Goal: Information Seeking & Learning: Learn about a topic

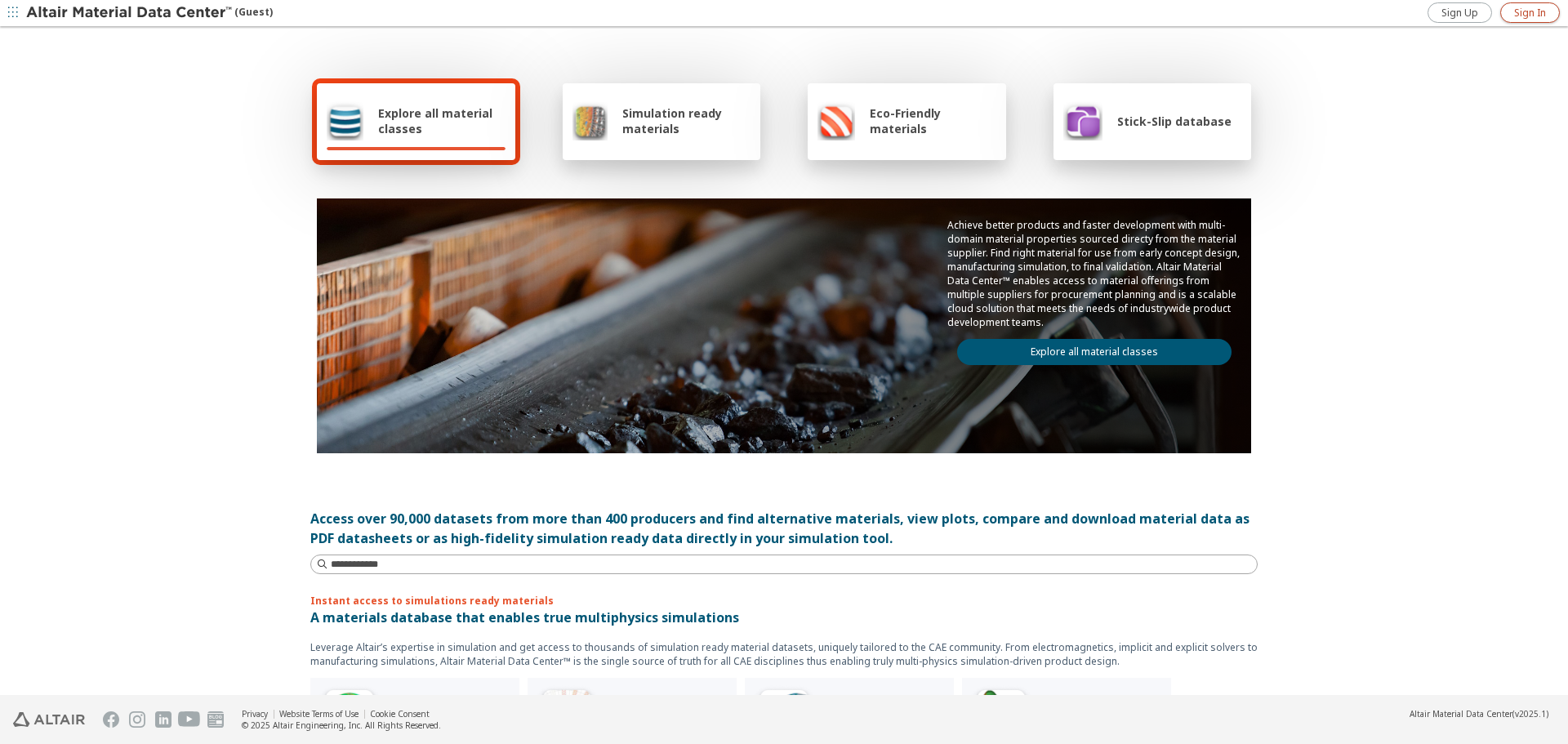
click at [1529, 16] on span "Sign In" at bounding box center [1530, 12] width 32 height 13
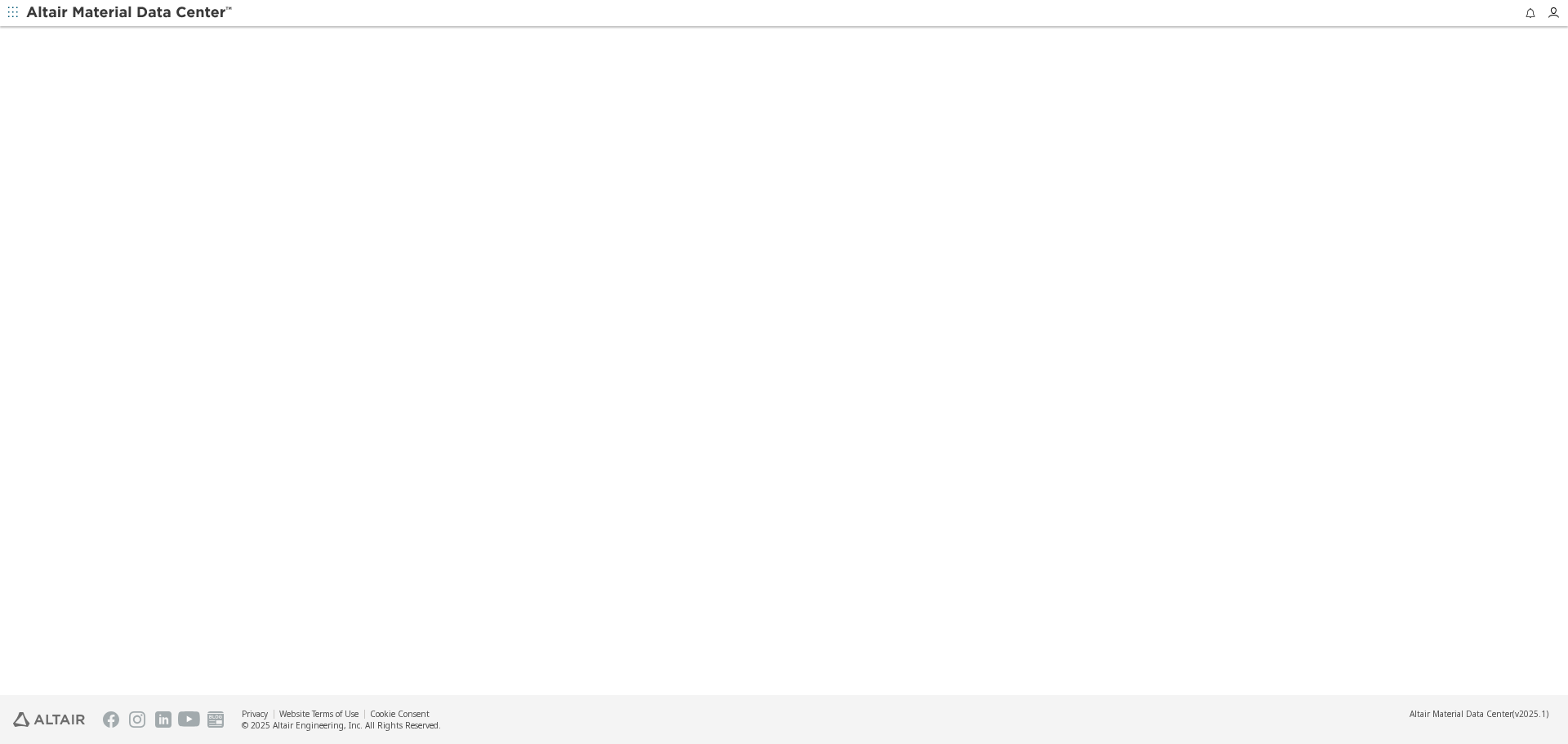
click at [25, 4] on button "button" at bounding box center [13, 13] width 26 height 26
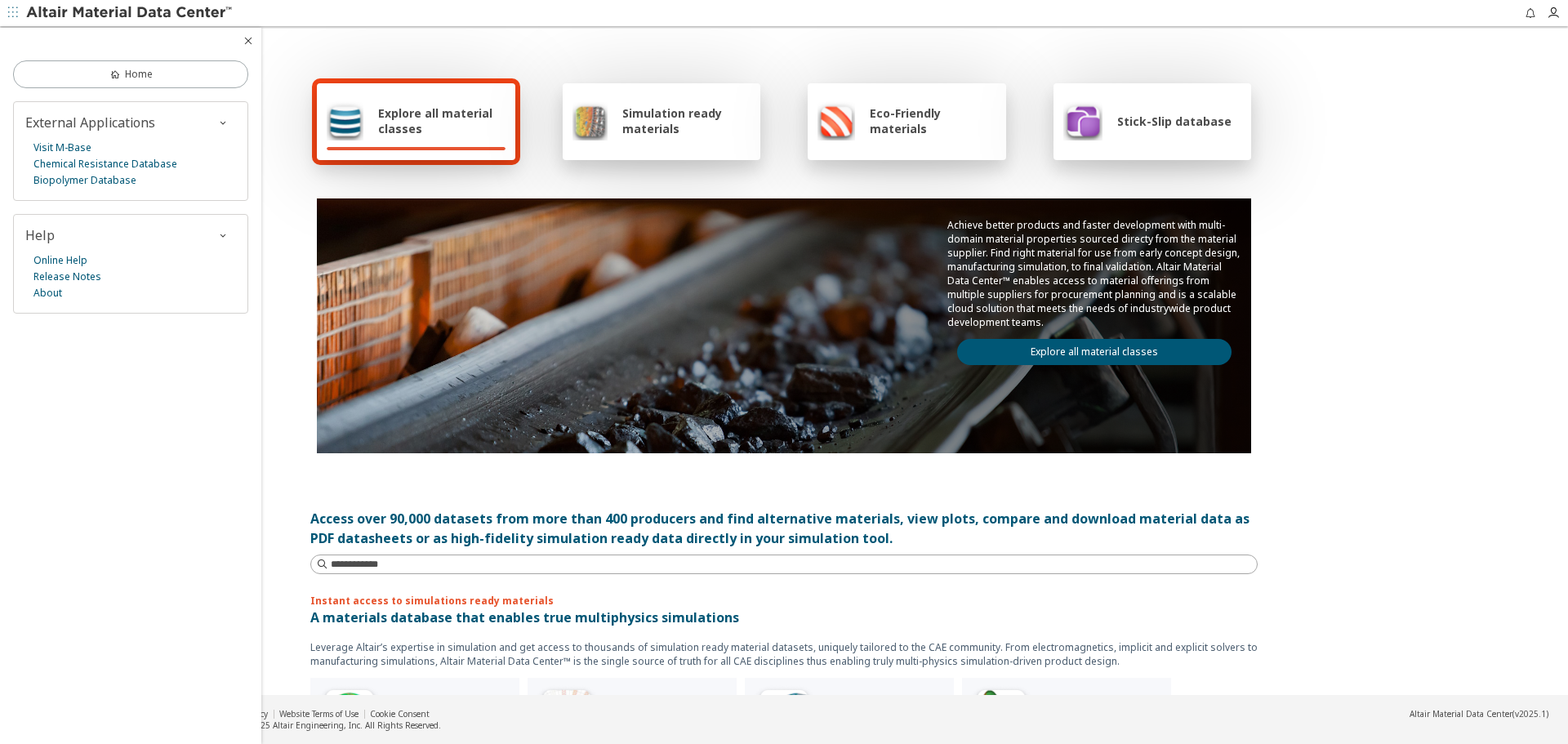
click at [27, 4] on div at bounding box center [117, 13] width 235 height 26
click at [502, 201] on div "Achieve better products and faster development with multi-domain material prope…" at bounding box center [784, 292] width 935 height 186
click at [423, 122] on span "Explore all material classes" at bounding box center [441, 120] width 127 height 31
drag, startPoint x: 356, startPoint y: 302, endPoint x: 344, endPoint y: 297, distance: 13.0
click at [356, 302] on div "Achieve better products and faster development with multi-domain material prope…" at bounding box center [784, 292] width 935 height 186
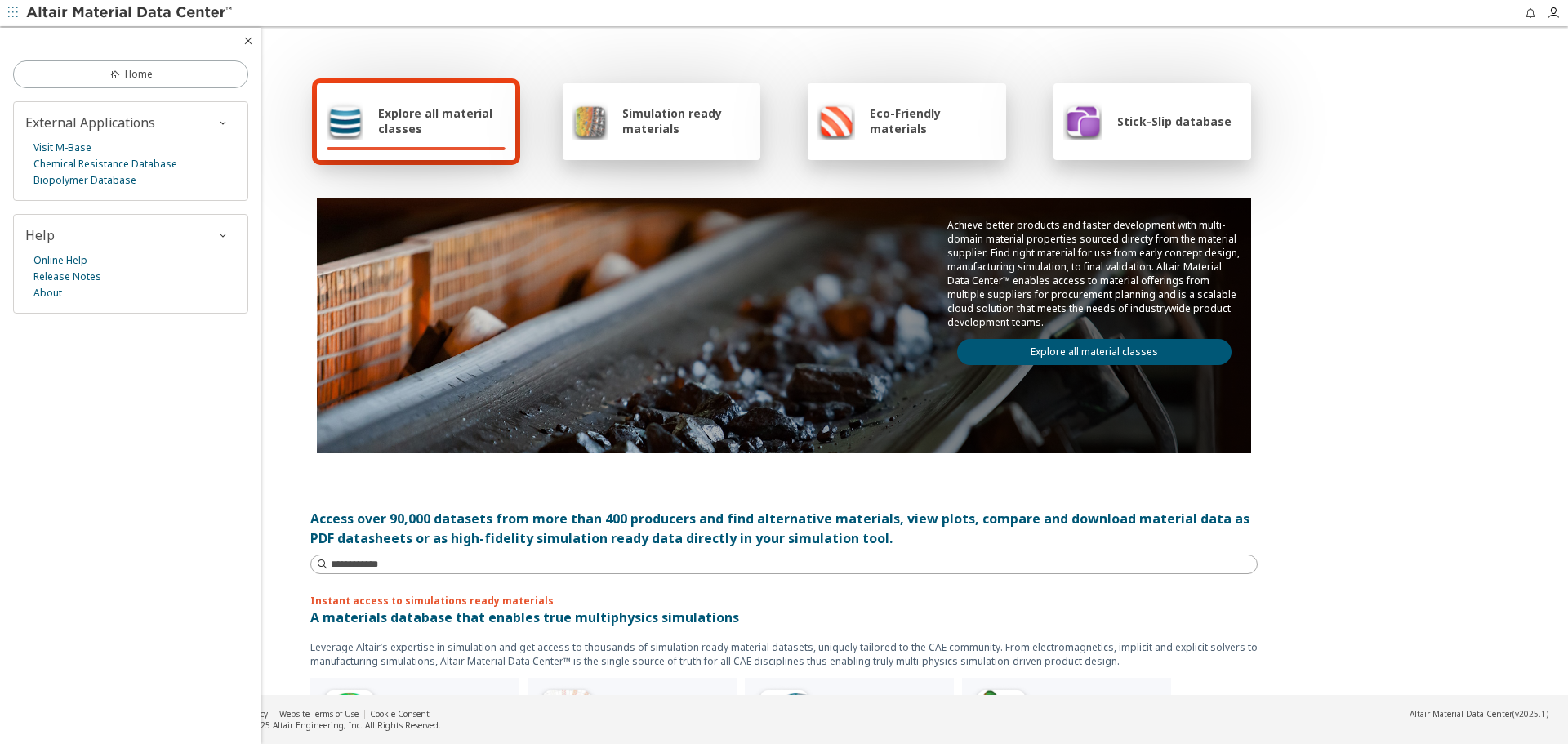
click at [379, 108] on span "Explore all material classes" at bounding box center [441, 120] width 127 height 31
drag, startPoint x: 154, startPoint y: 533, endPoint x: 160, endPoint y: 528, distance: 7.8
click at [154, 532] on div "Home External Applications Visit M-Base Chemical Resistance Database Biopolymer…" at bounding box center [130, 386] width 261 height 716
click at [405, 115] on span "Explore all material classes" at bounding box center [441, 120] width 127 height 31
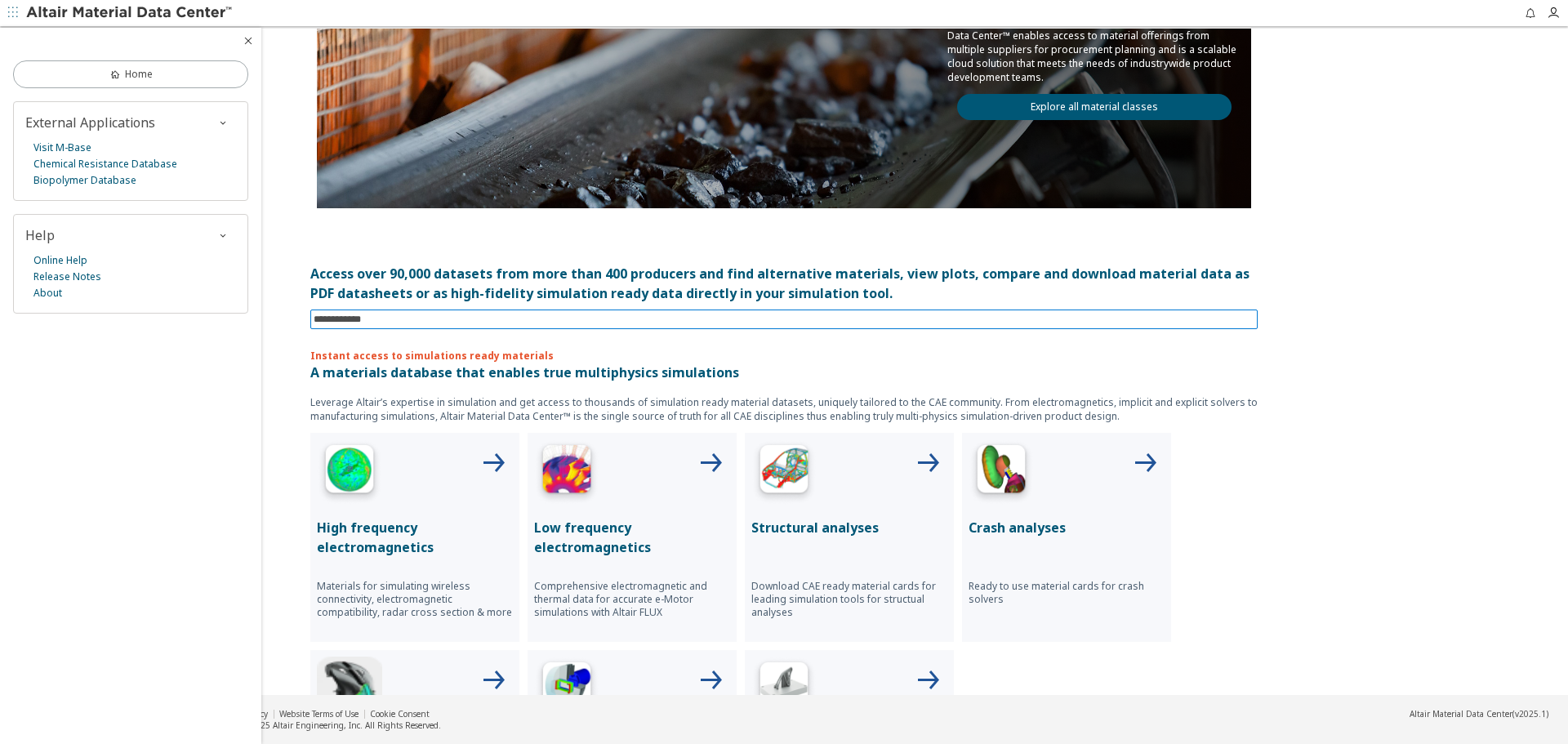
click at [409, 323] on input at bounding box center [785, 319] width 944 height 18
type input "***"
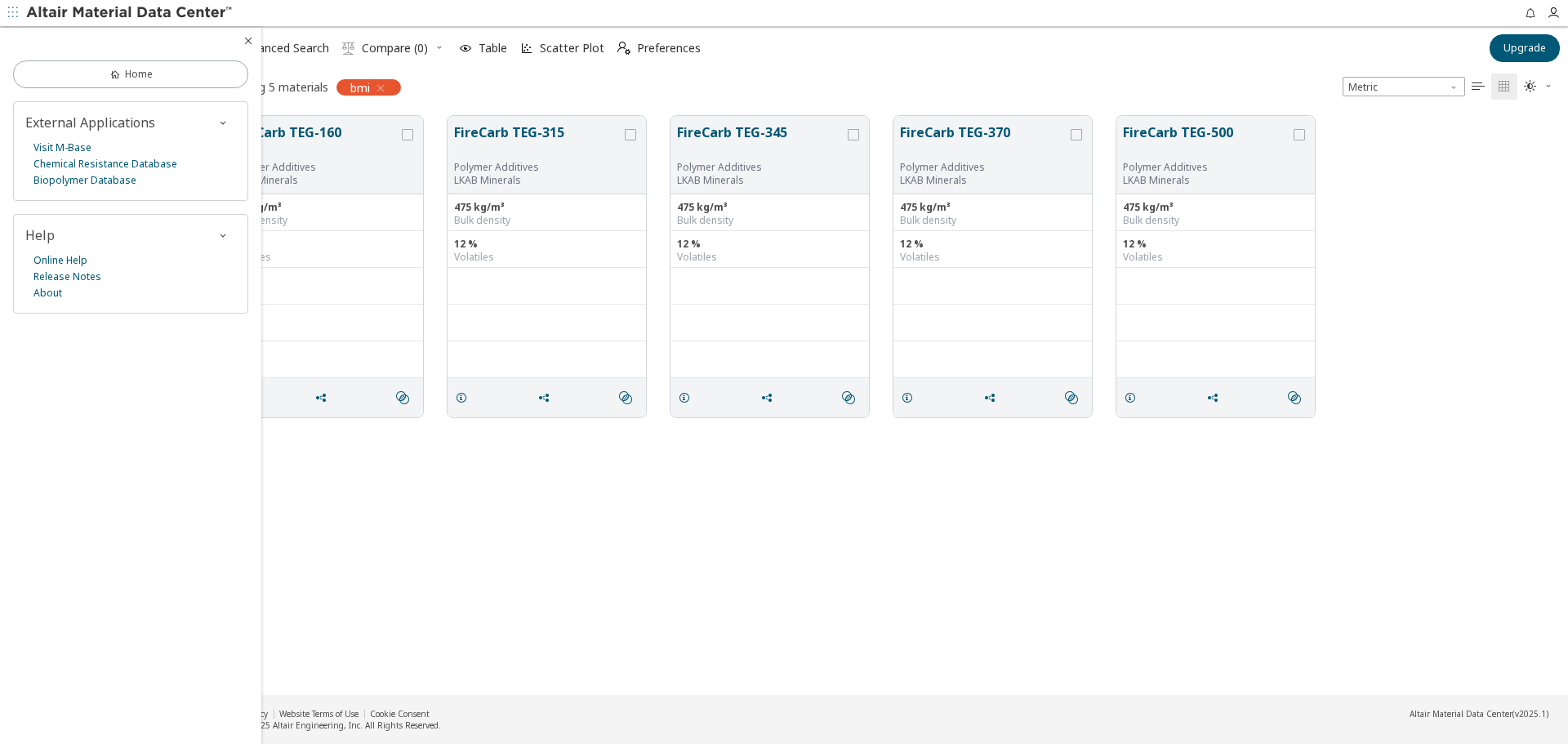
scroll to position [579, 1343]
click at [247, 33] on div at bounding box center [130, 41] width 261 height 26
click at [244, 42] on icon "button" at bounding box center [248, 40] width 13 height 13
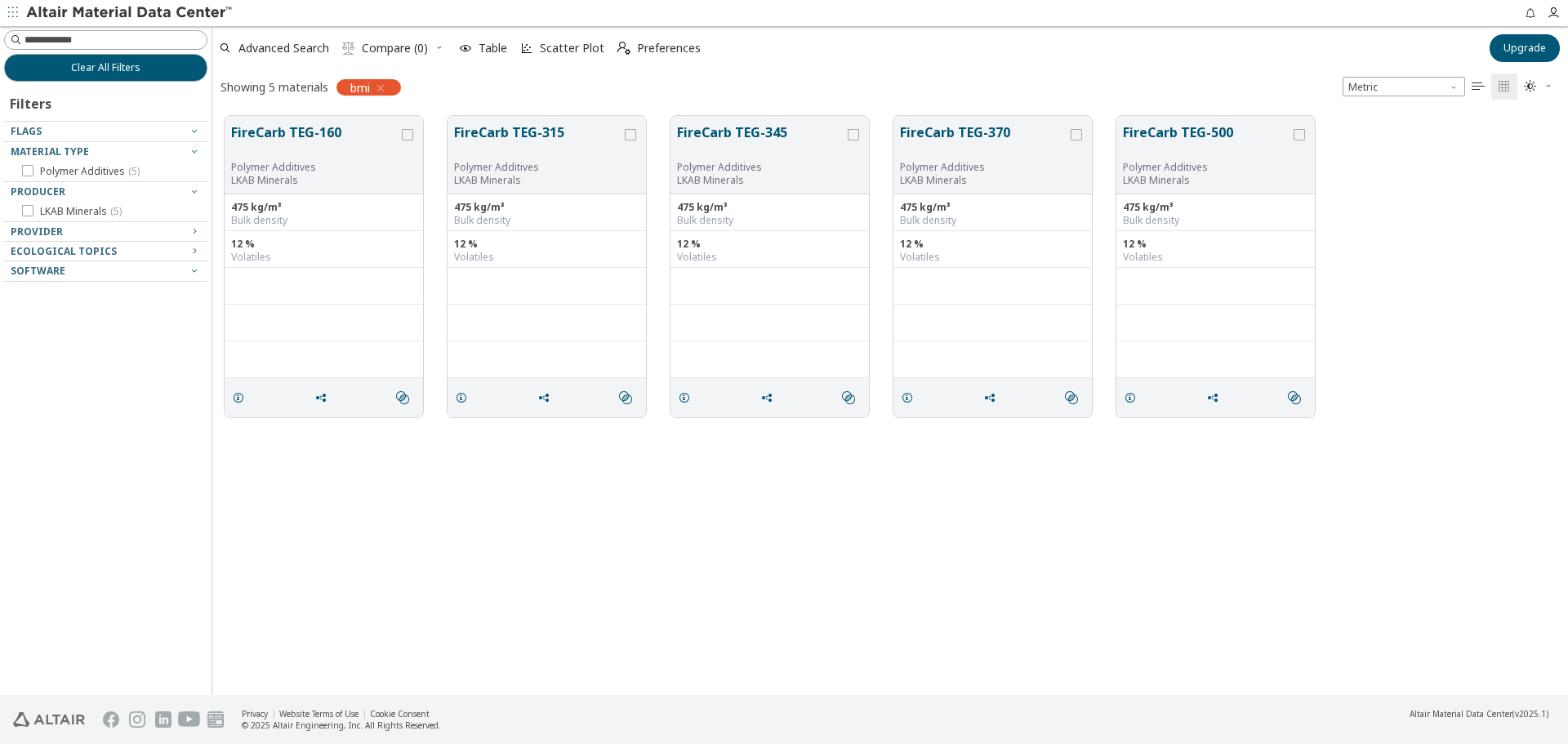
click at [440, 618] on div "FireCarb TEG-160 Polymer Additives LKAB Minerals 475 kg/m³ Bulk density 12 % Vo…" at bounding box center [890, 399] width 1355 height 591
click at [71, 43] on input at bounding box center [115, 40] width 182 height 17
click at [91, 67] on span "Clear All Filters" at bounding box center [105, 68] width 69 height 13
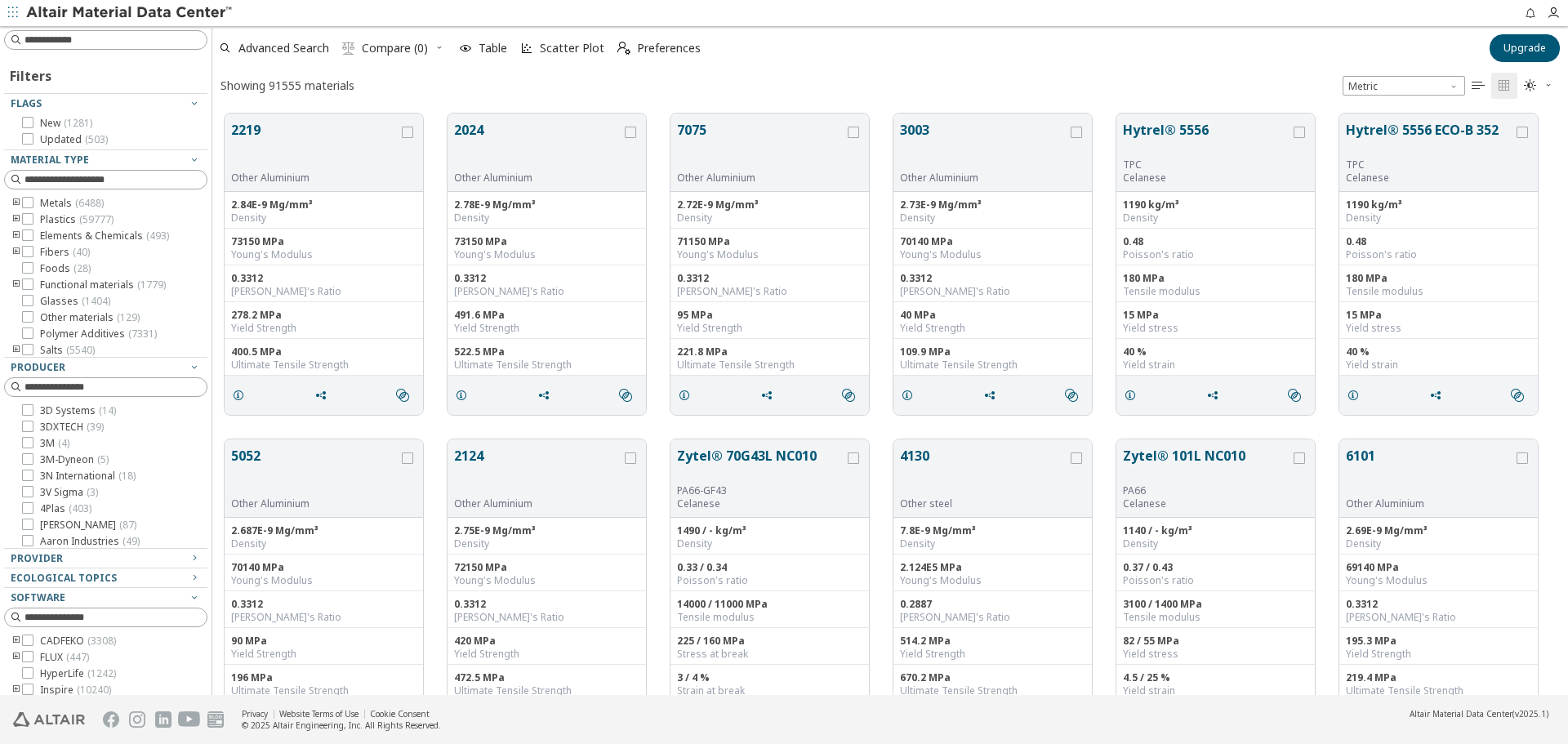
scroll to position [581, 1343]
click at [98, 43] on input at bounding box center [107, 40] width 200 height 18
type input "***"
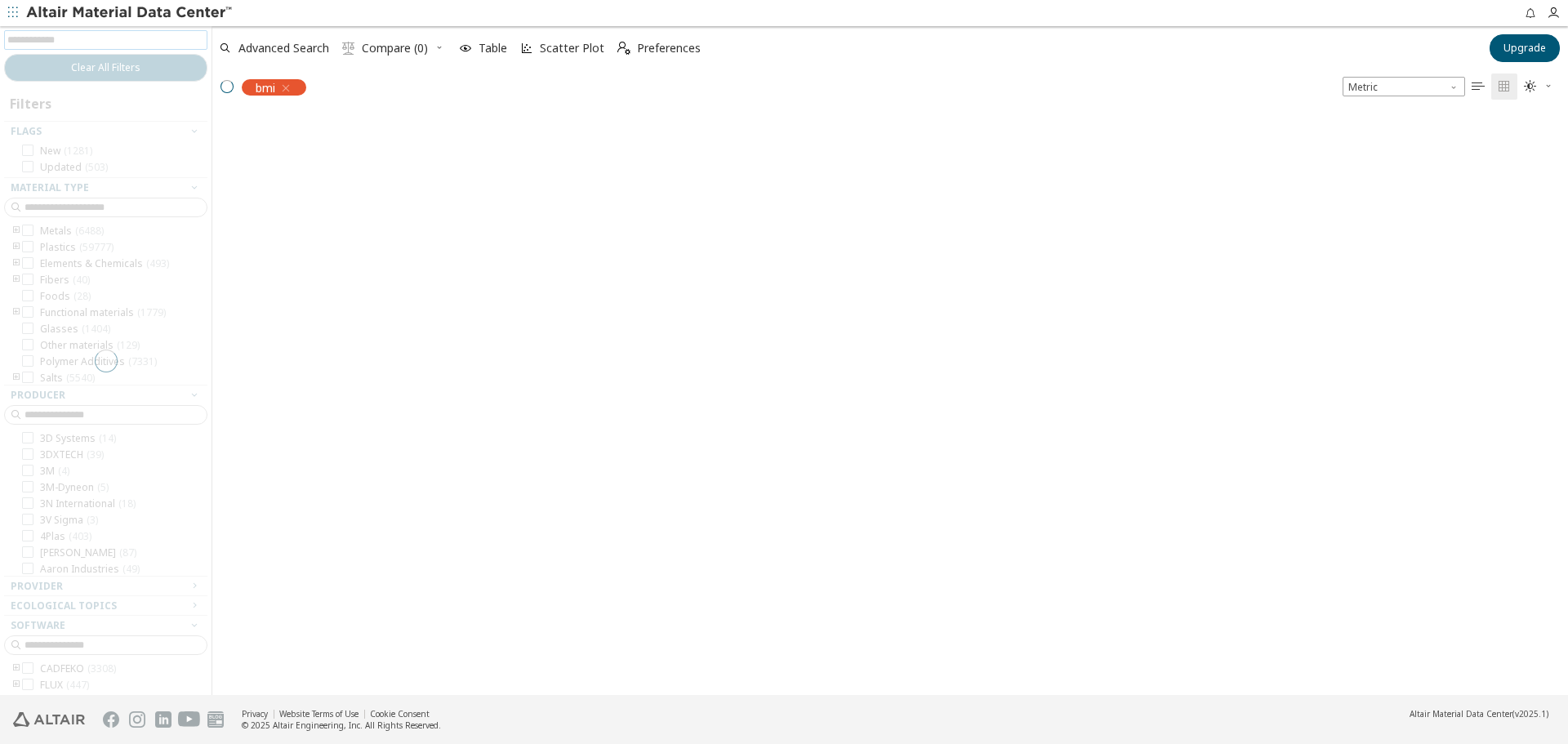
scroll to position [579, 1343]
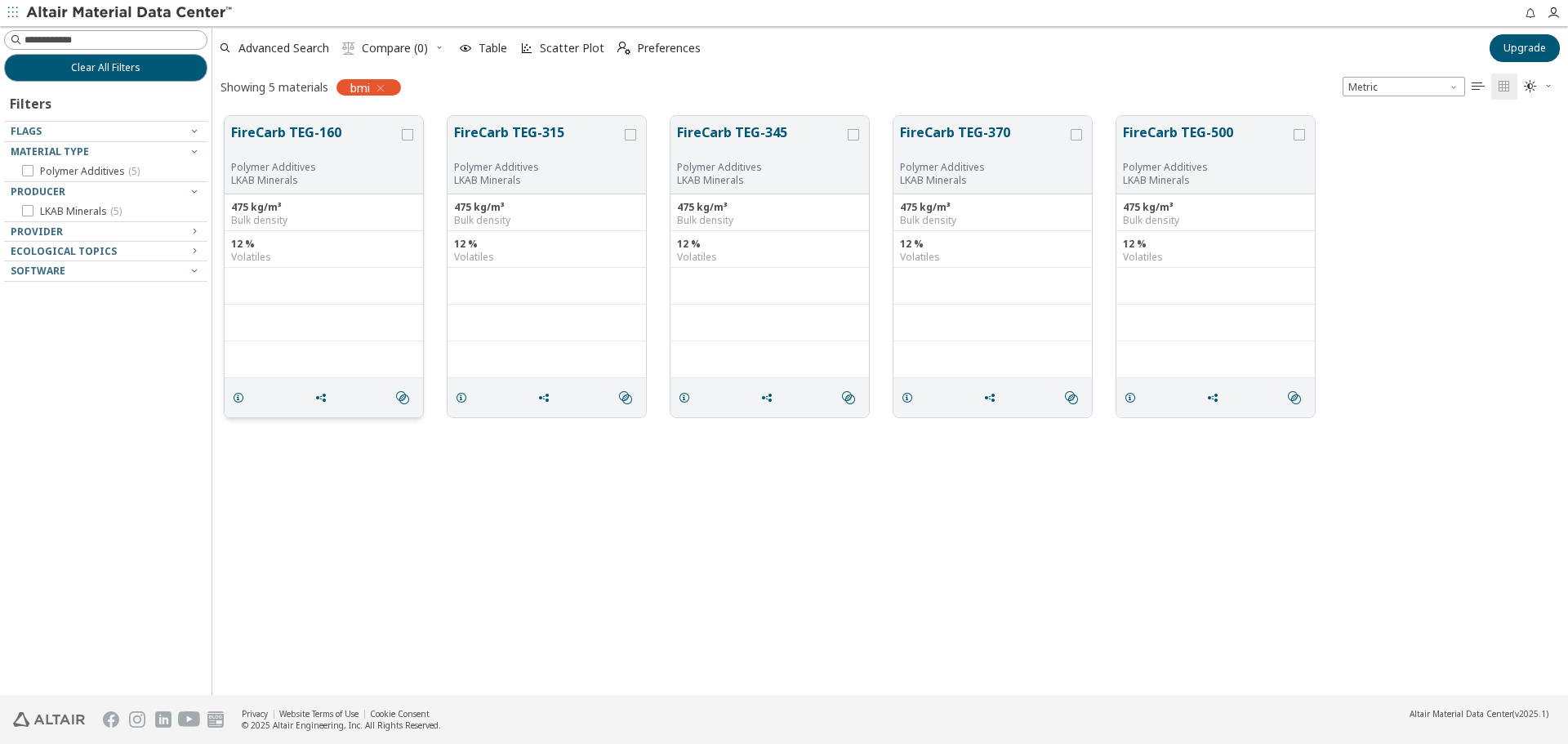
click at [307, 158] on button "FireCarb TEG-160" at bounding box center [314, 141] width 168 height 39
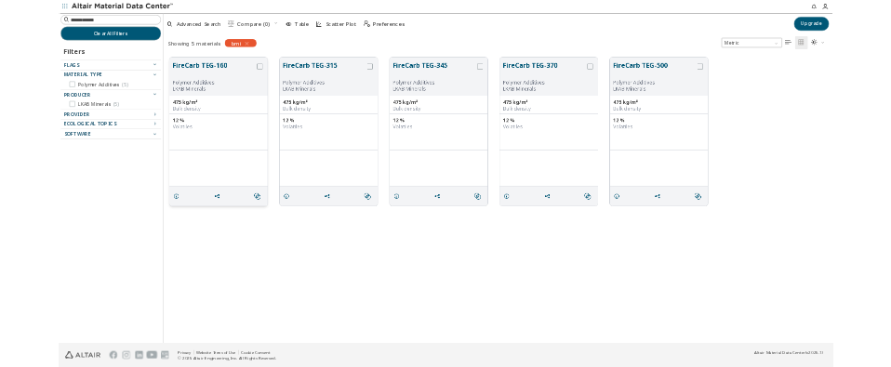
scroll to position [659, 637]
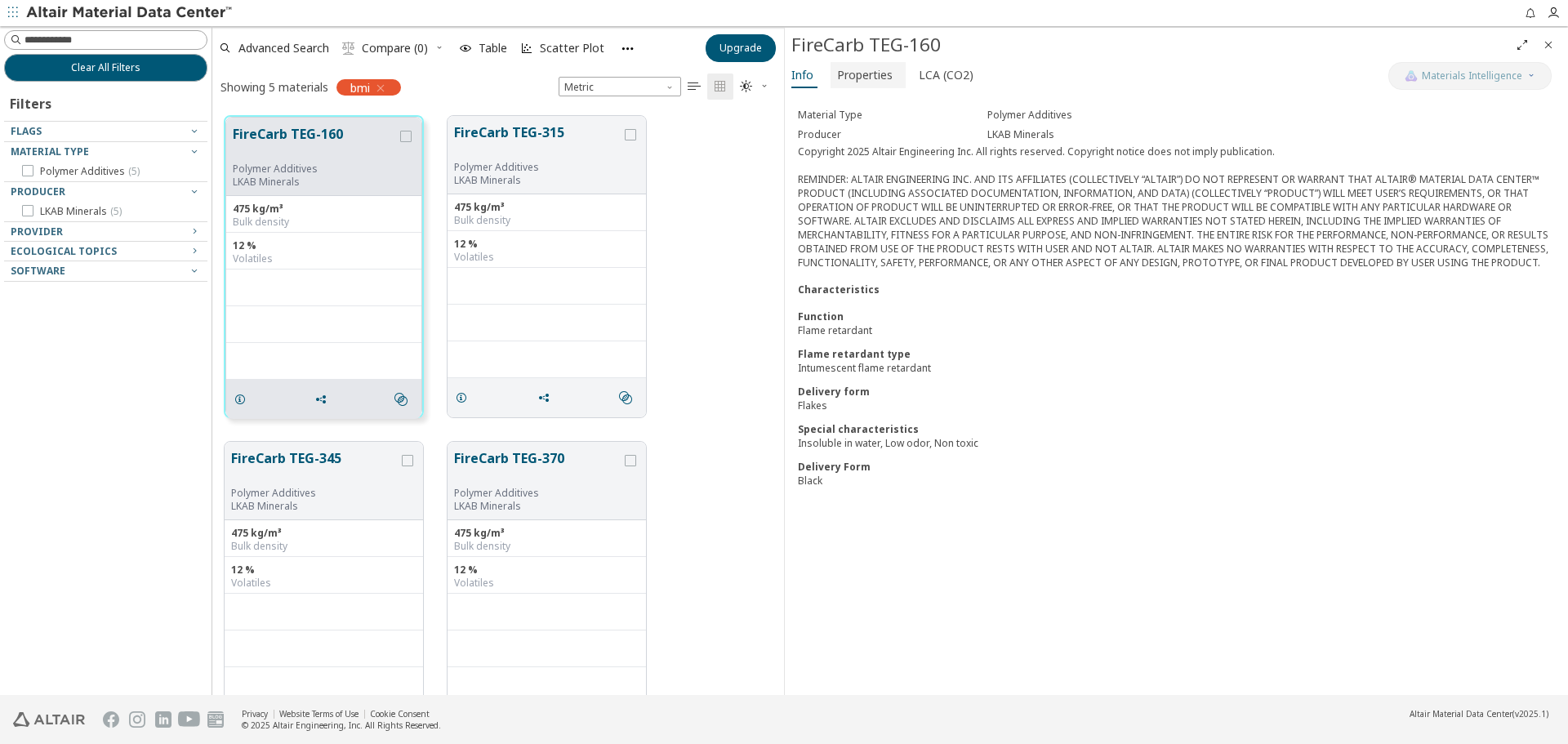
click at [852, 77] on span "Properties" at bounding box center [864, 76] width 55 height 26
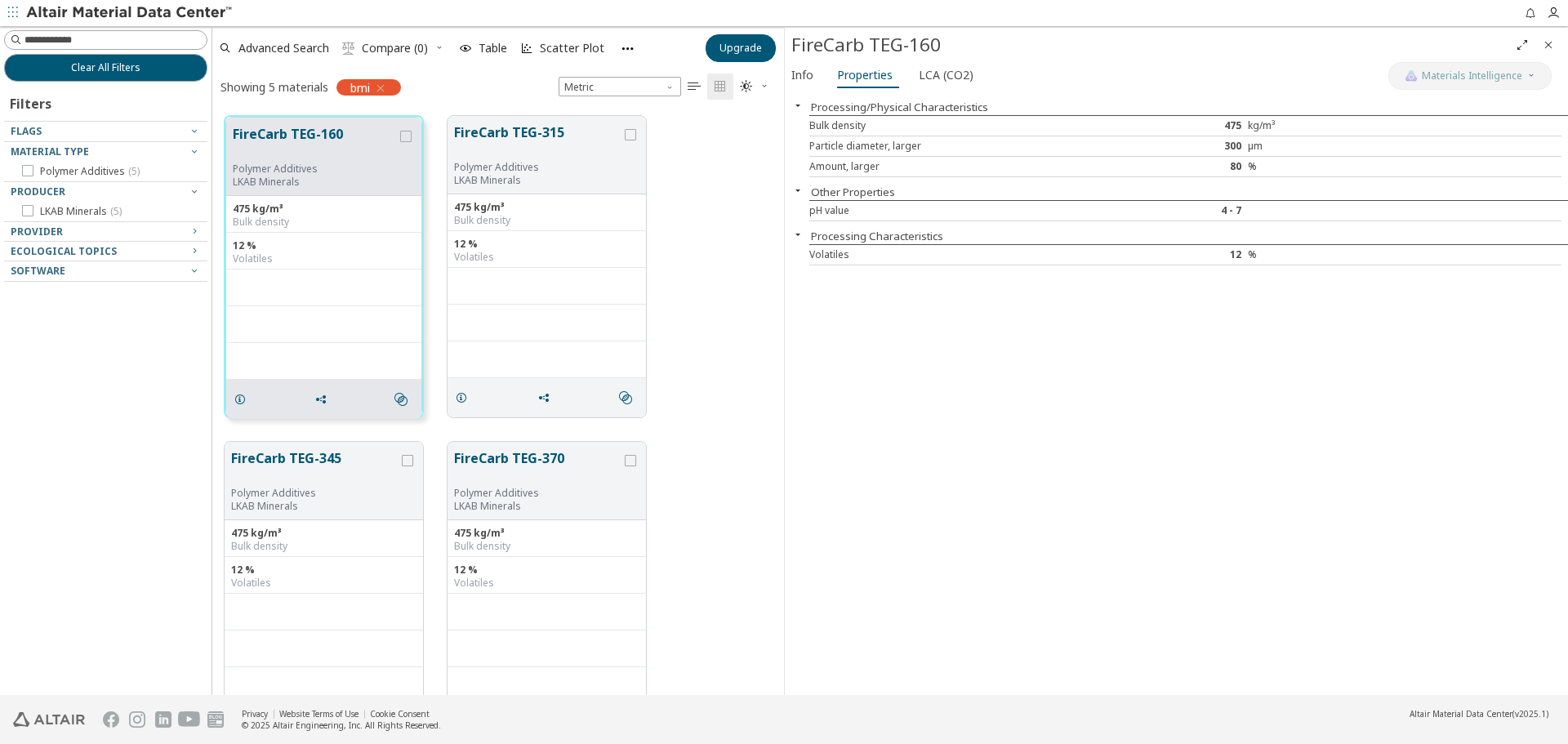
click at [800, 192] on icon "button" at bounding box center [798, 190] width 13 height 13
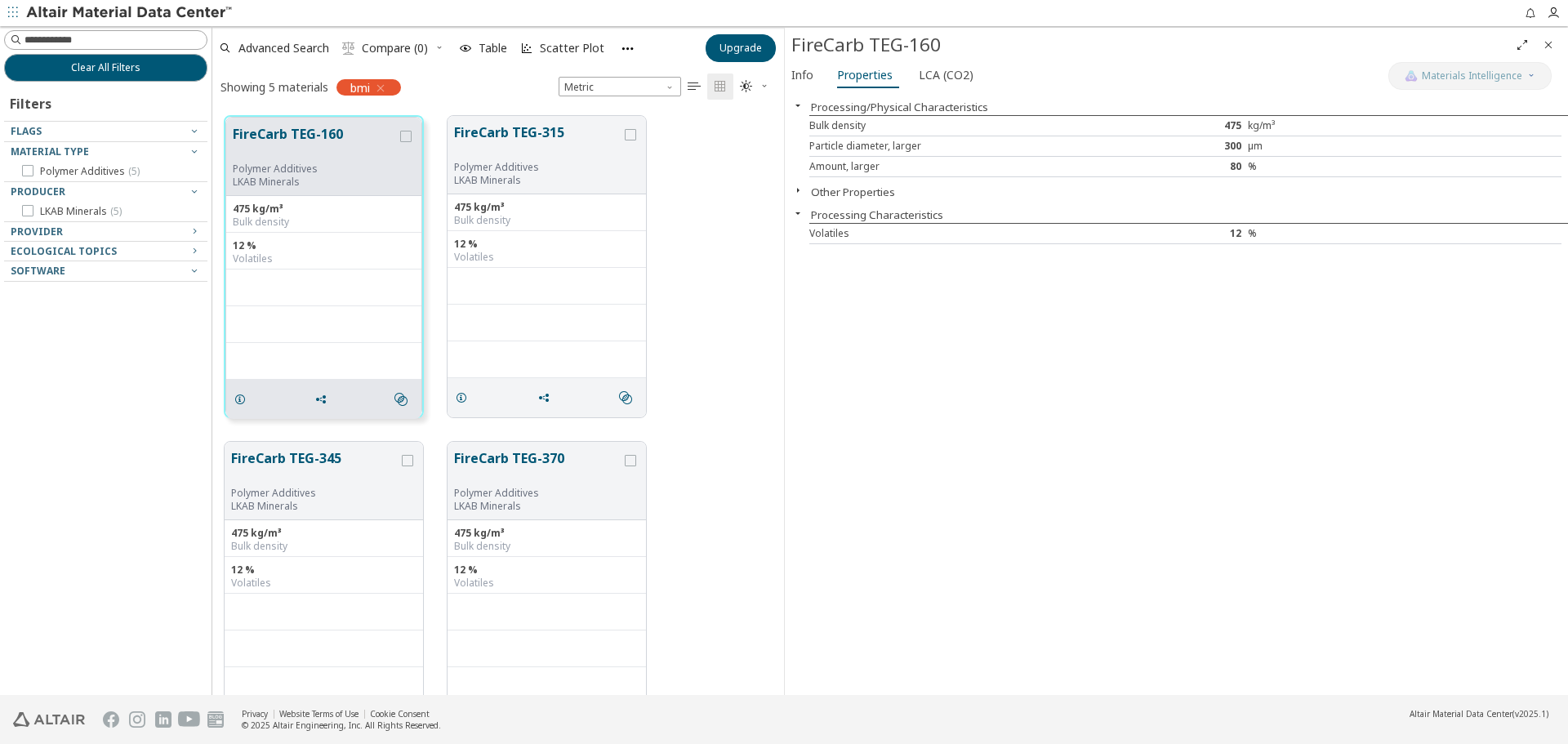
click at [800, 192] on icon "button" at bounding box center [798, 190] width 13 height 13
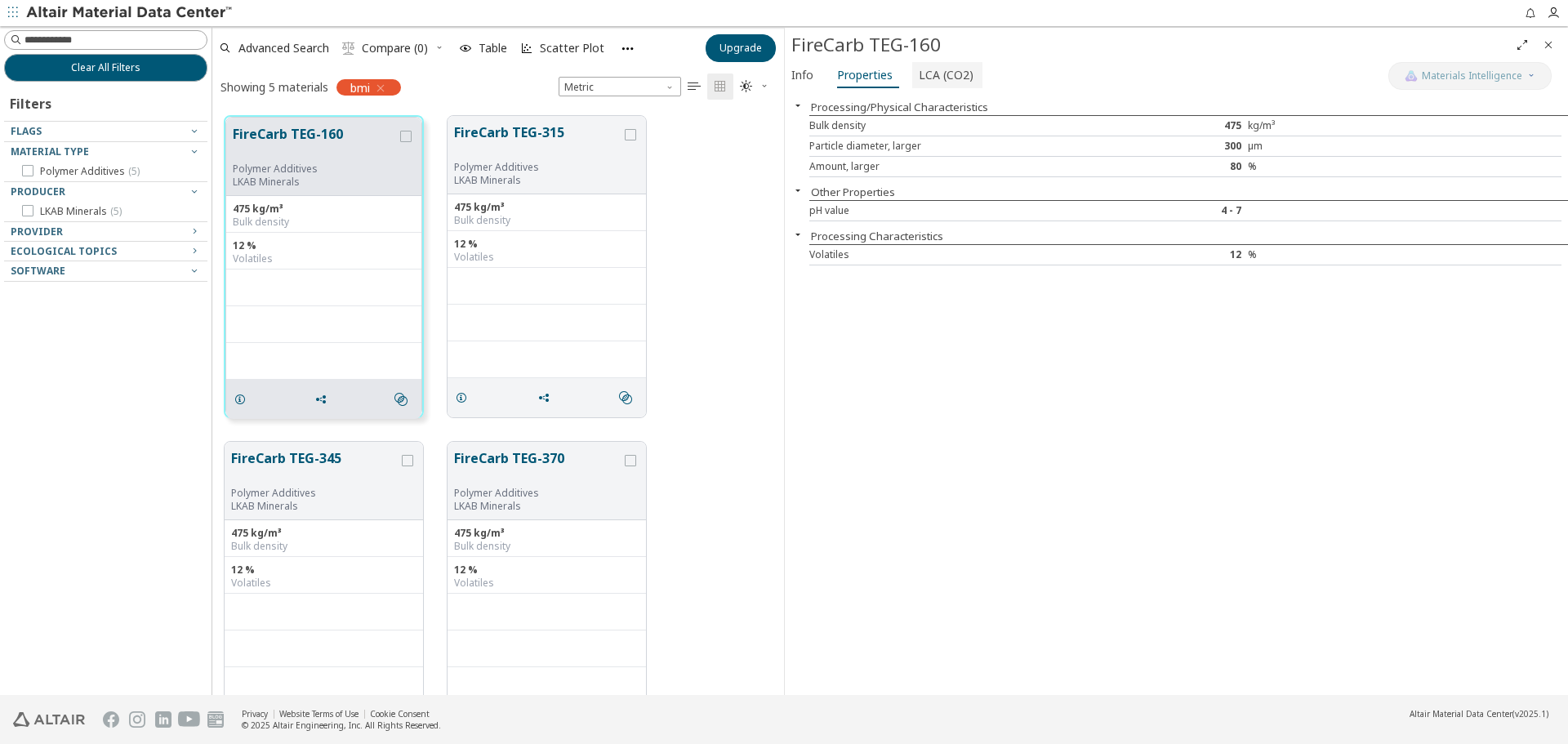
click at [928, 85] on span "LCA (CO2)" at bounding box center [946, 76] width 54 height 26
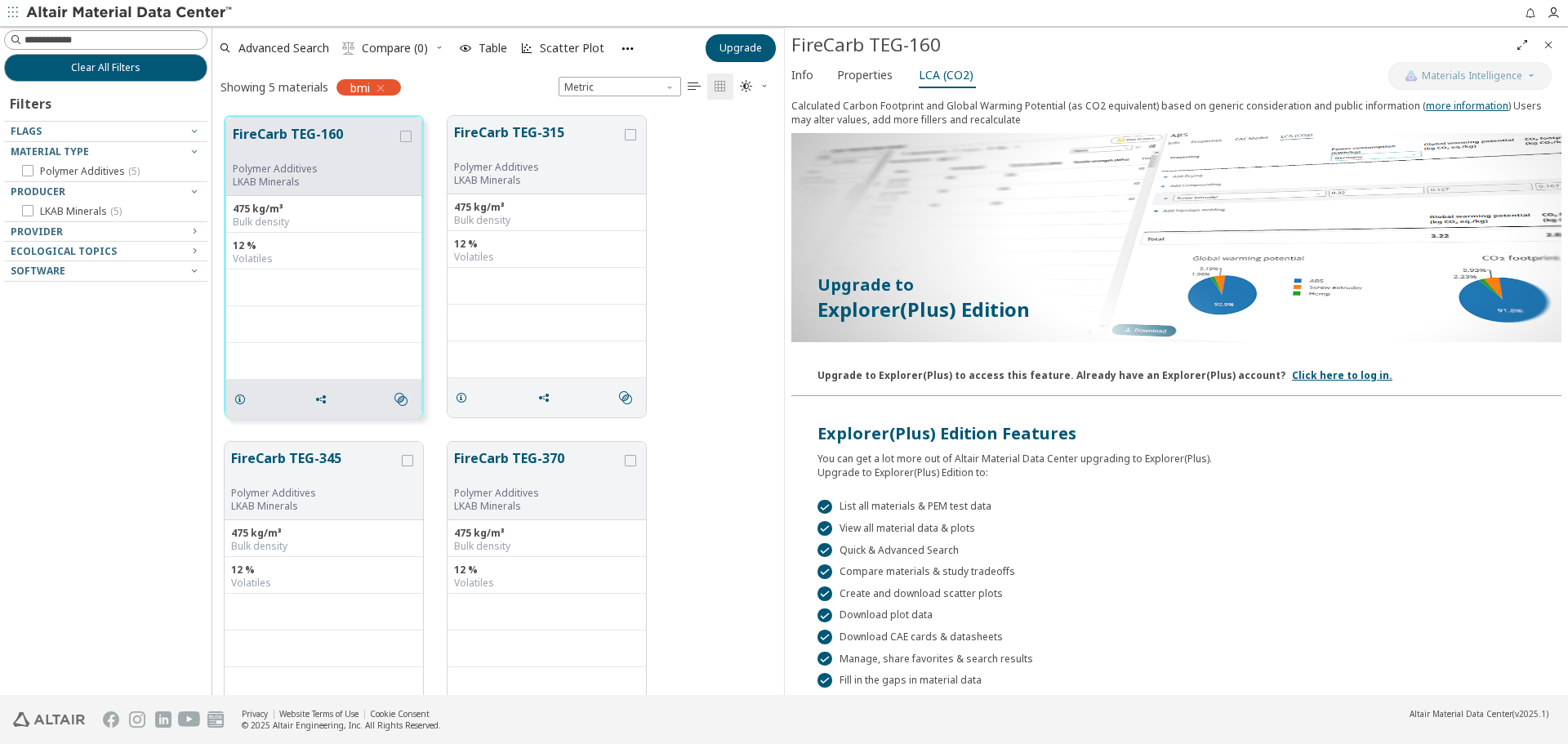
click at [861, 94] on div "Calculated Carbon Footprint and Global Warming Potential (as CO2 equivalent) ba…" at bounding box center [1176, 394] width 784 height 603
click at [861, 80] on span "Properties" at bounding box center [864, 76] width 55 height 26
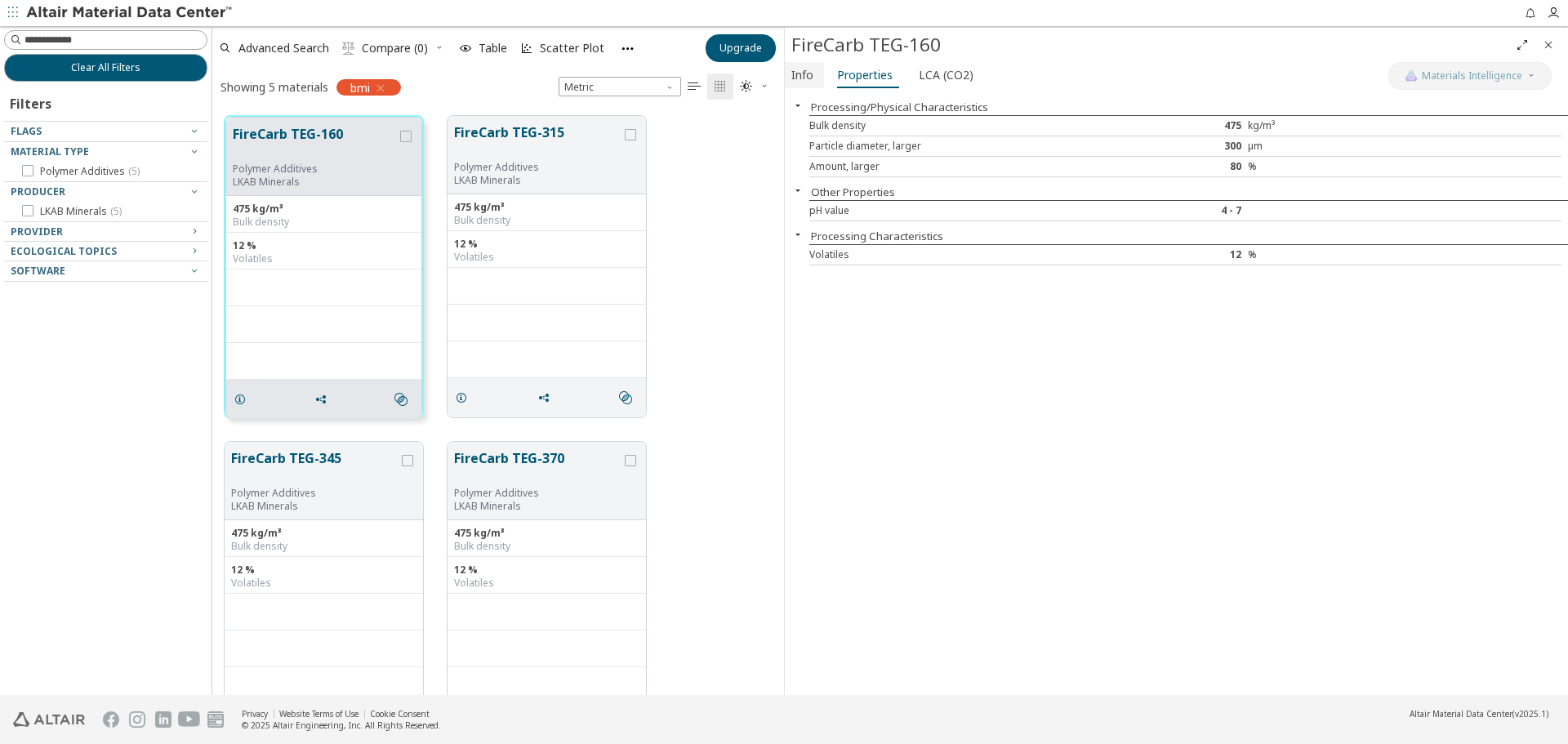
click at [795, 77] on span "Info" at bounding box center [802, 76] width 22 height 26
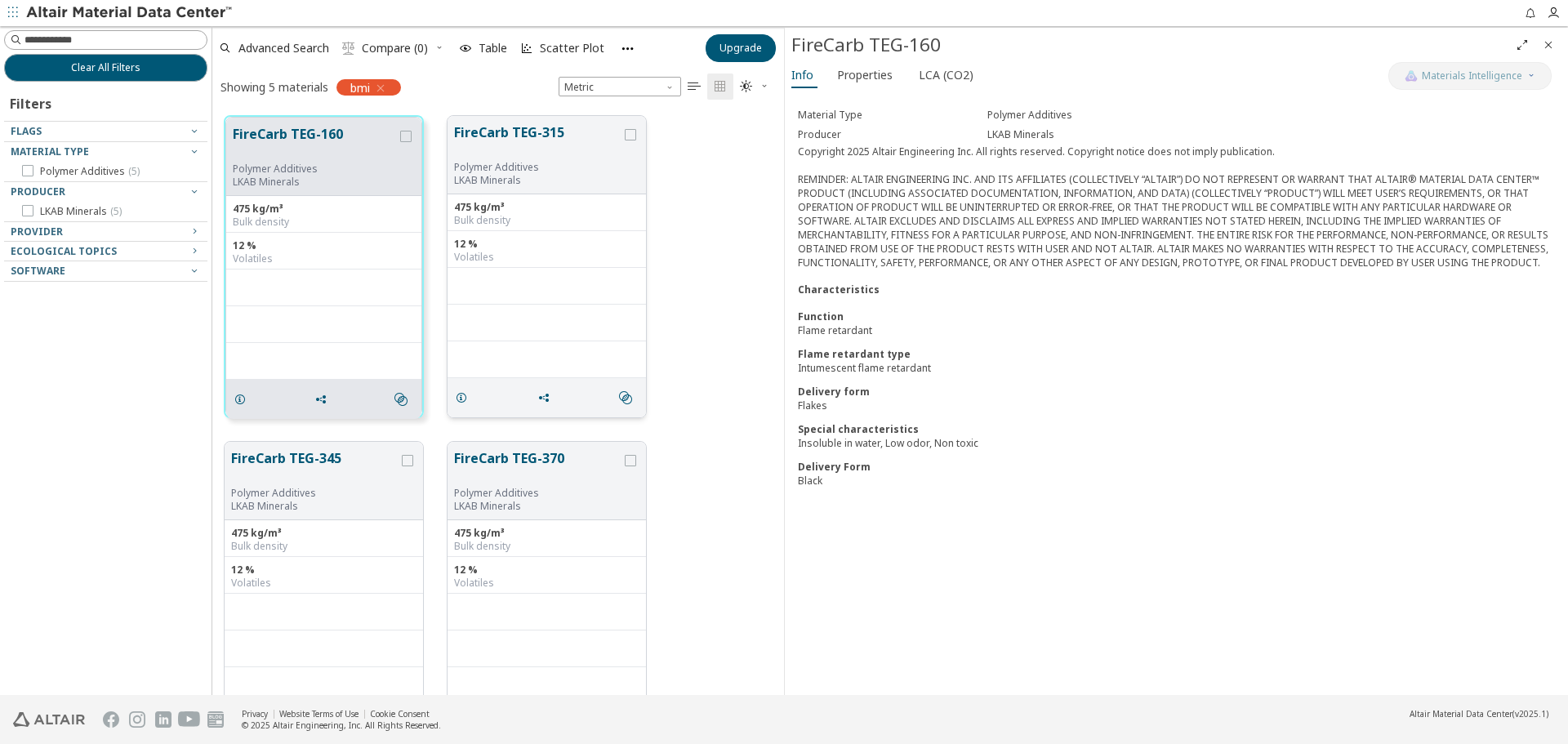
click at [501, 143] on button "FireCarb TEG-315" at bounding box center [538, 141] width 168 height 39
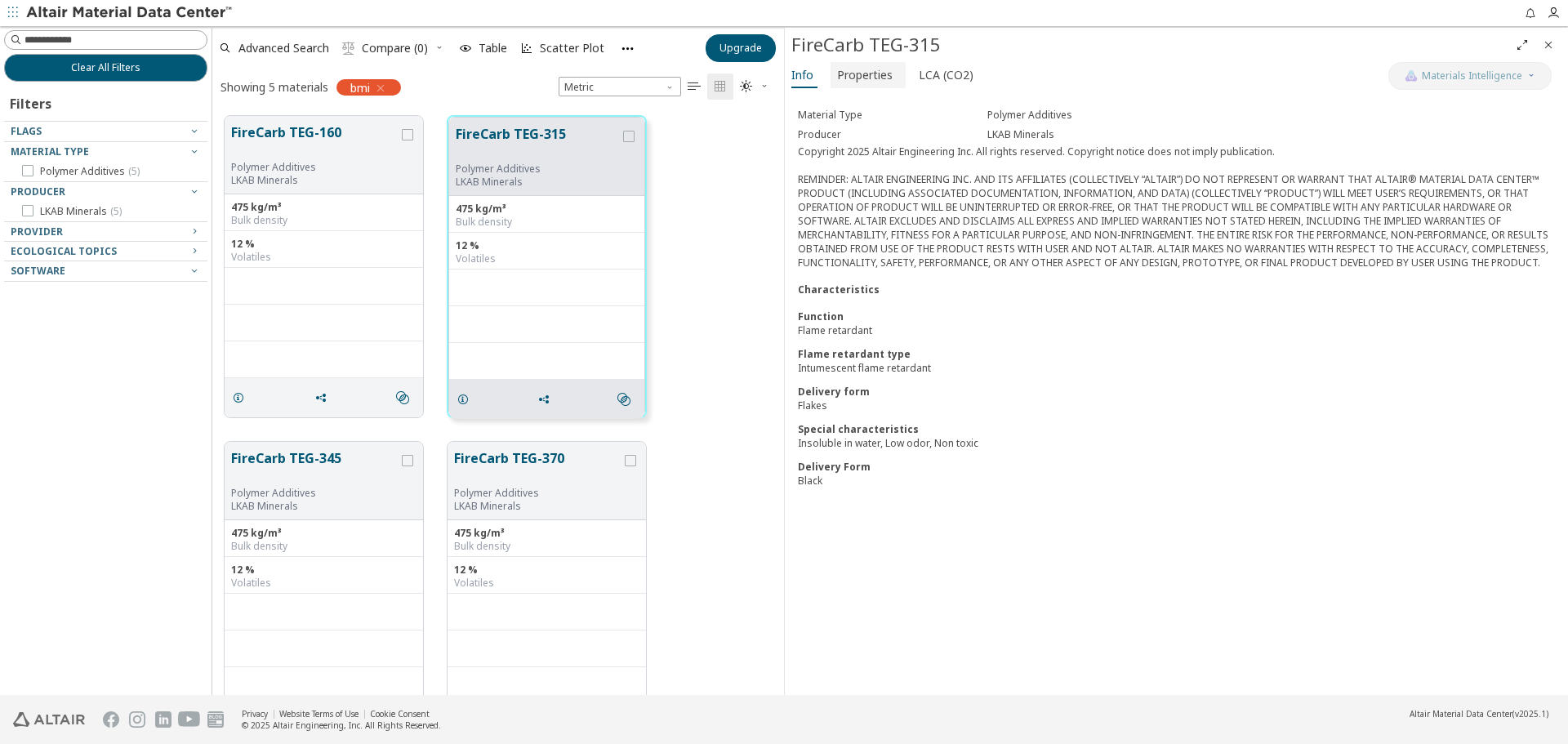
click at [862, 71] on span "Properties" at bounding box center [864, 76] width 55 height 26
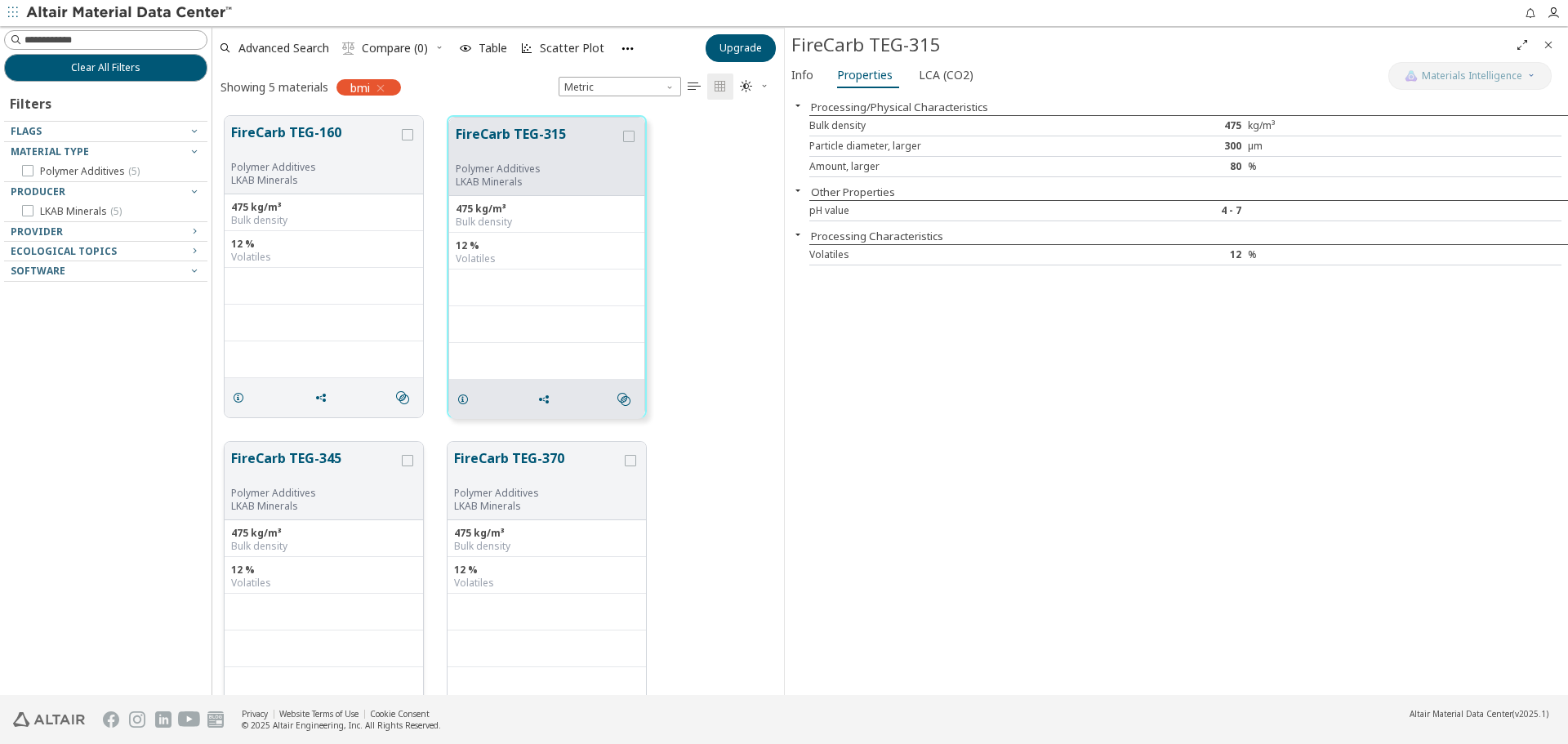
click at [325, 466] on button "FireCarb TEG-345" at bounding box center [314, 467] width 168 height 39
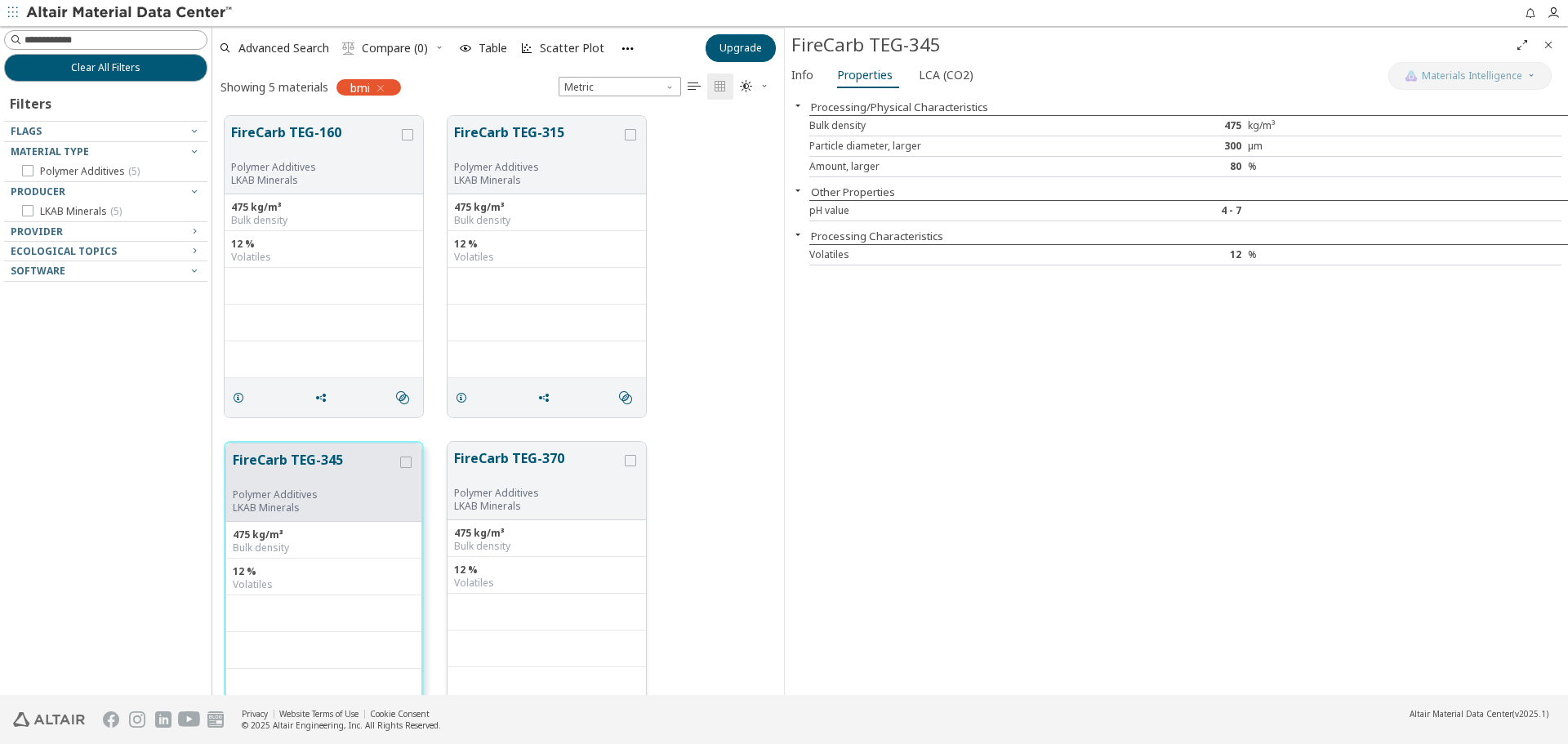
click at [512, 456] on button "FireCarb TEG-370" at bounding box center [538, 467] width 168 height 39
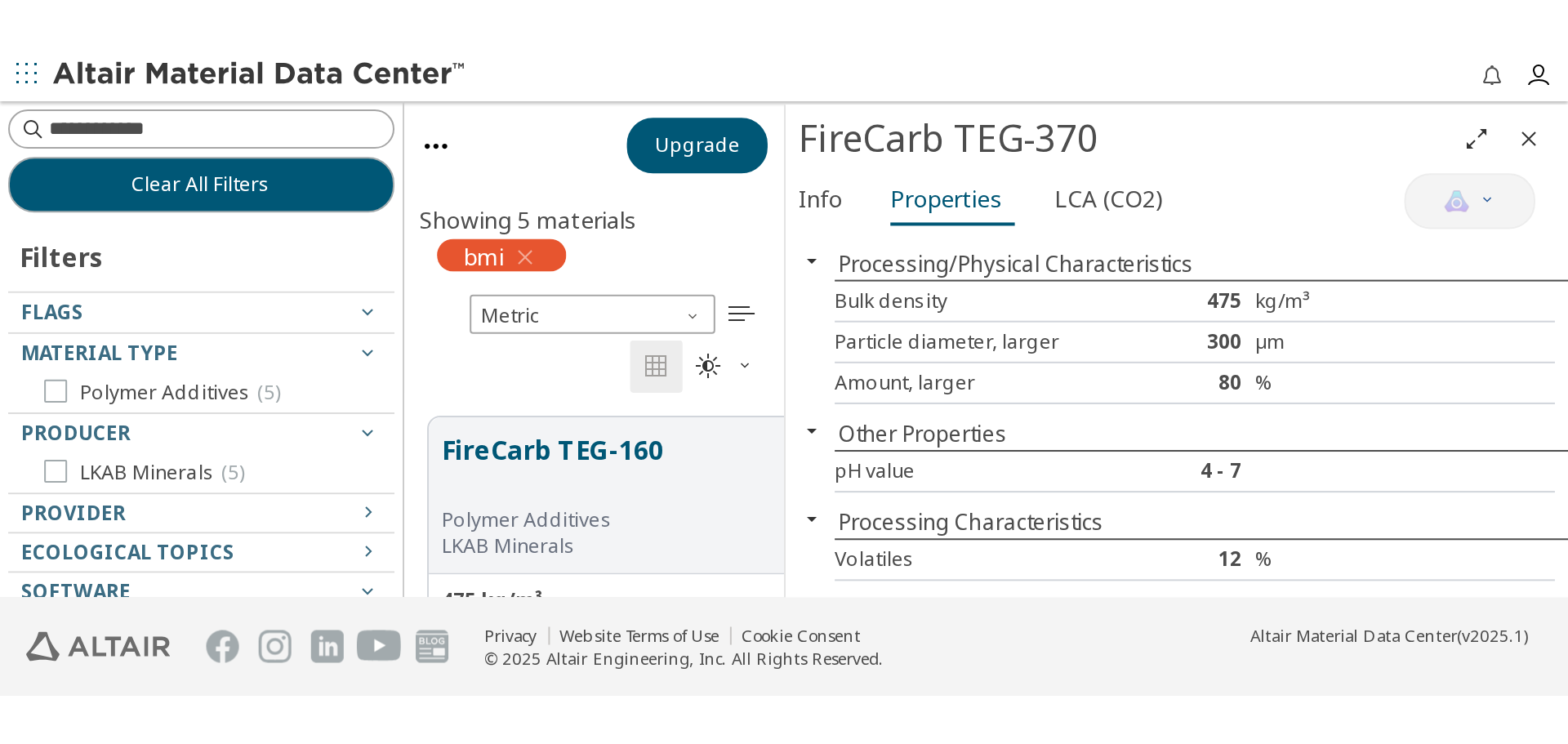
scroll to position [579, 560]
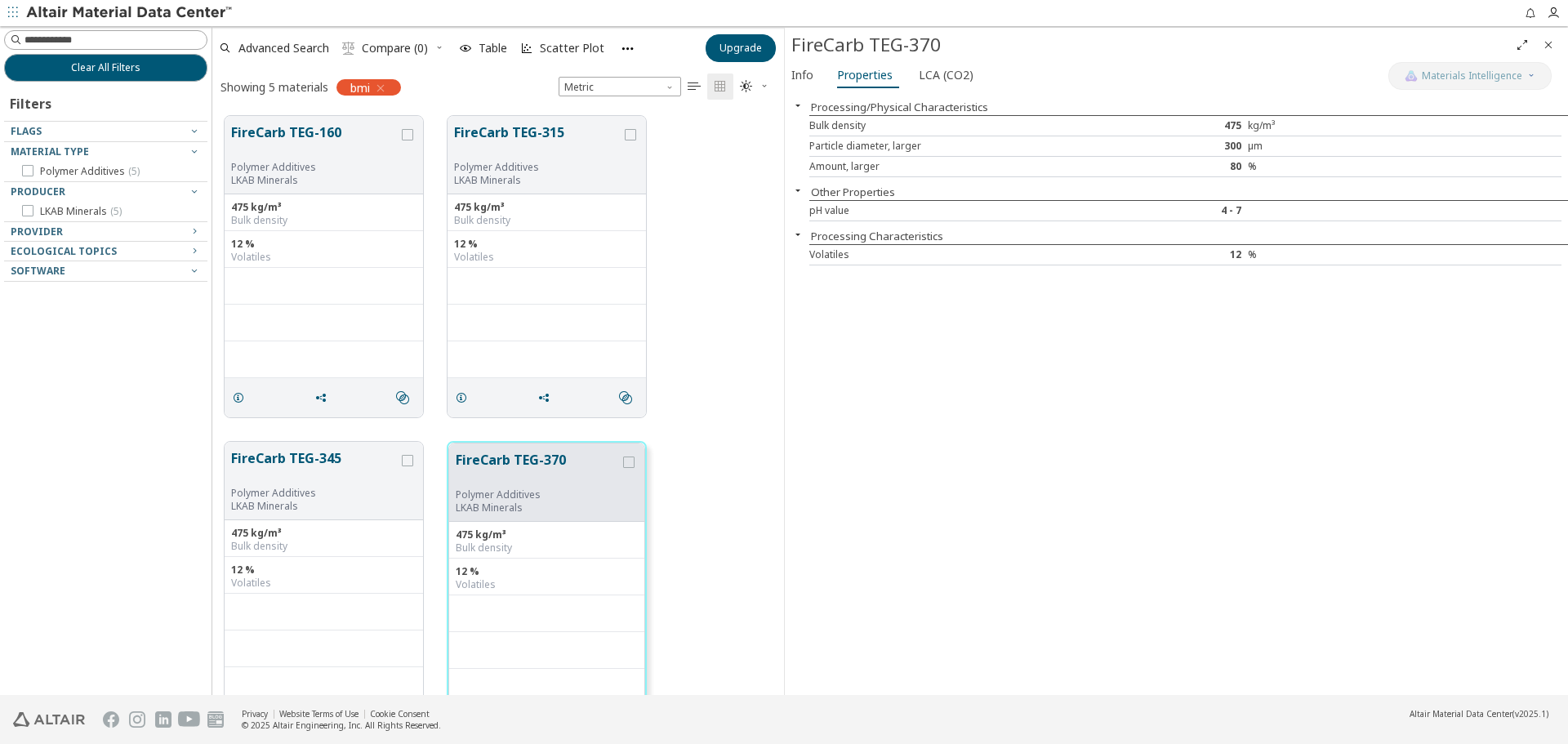
click at [942, 423] on div "Processing/Physical Characteristics Bulk density 475 kg/m³ Particle diameter, l…" at bounding box center [1176, 394] width 784 height 603
click at [79, 32] on input at bounding box center [115, 40] width 182 height 17
type input "*********"
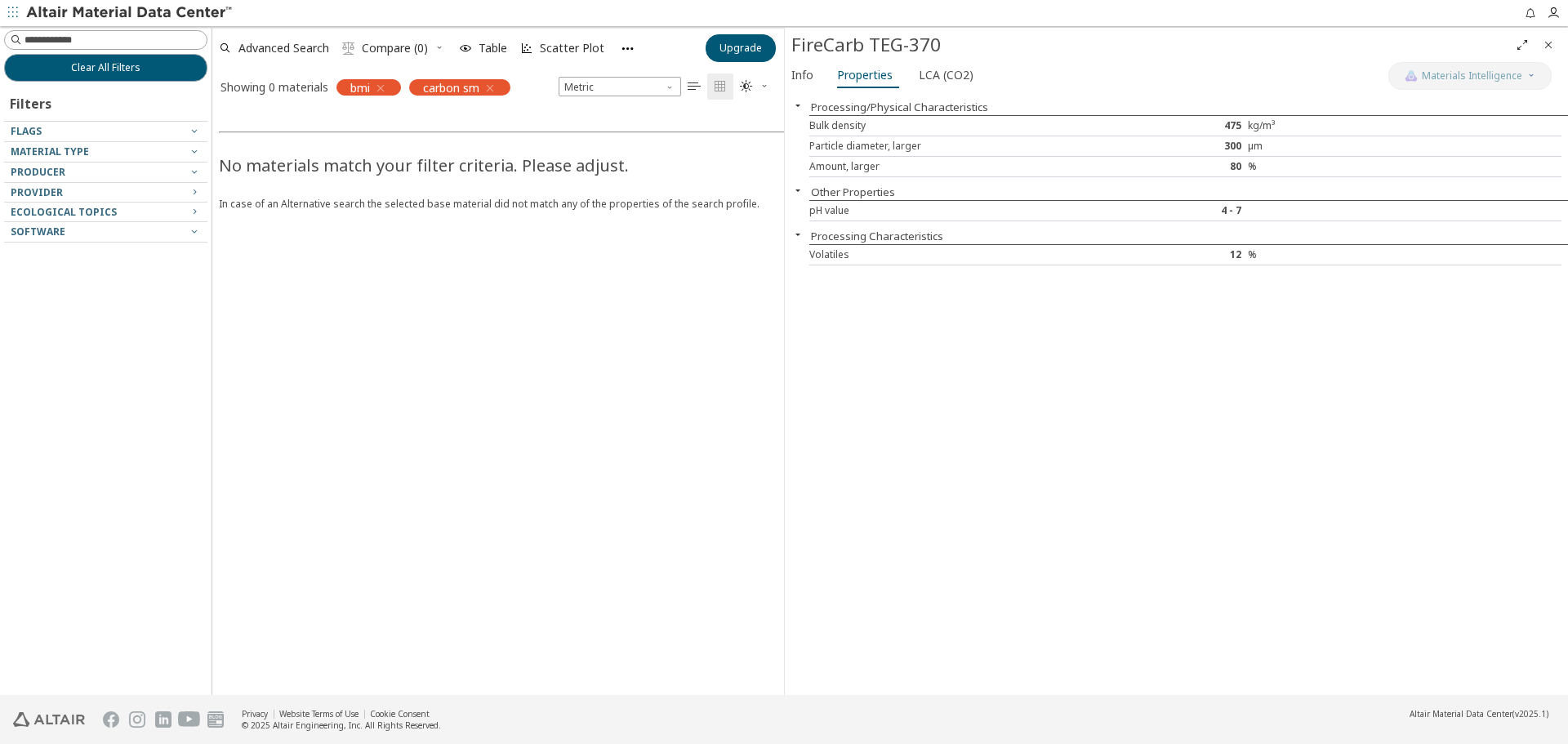
click at [387, 83] on icon "button" at bounding box center [380, 88] width 13 height 13
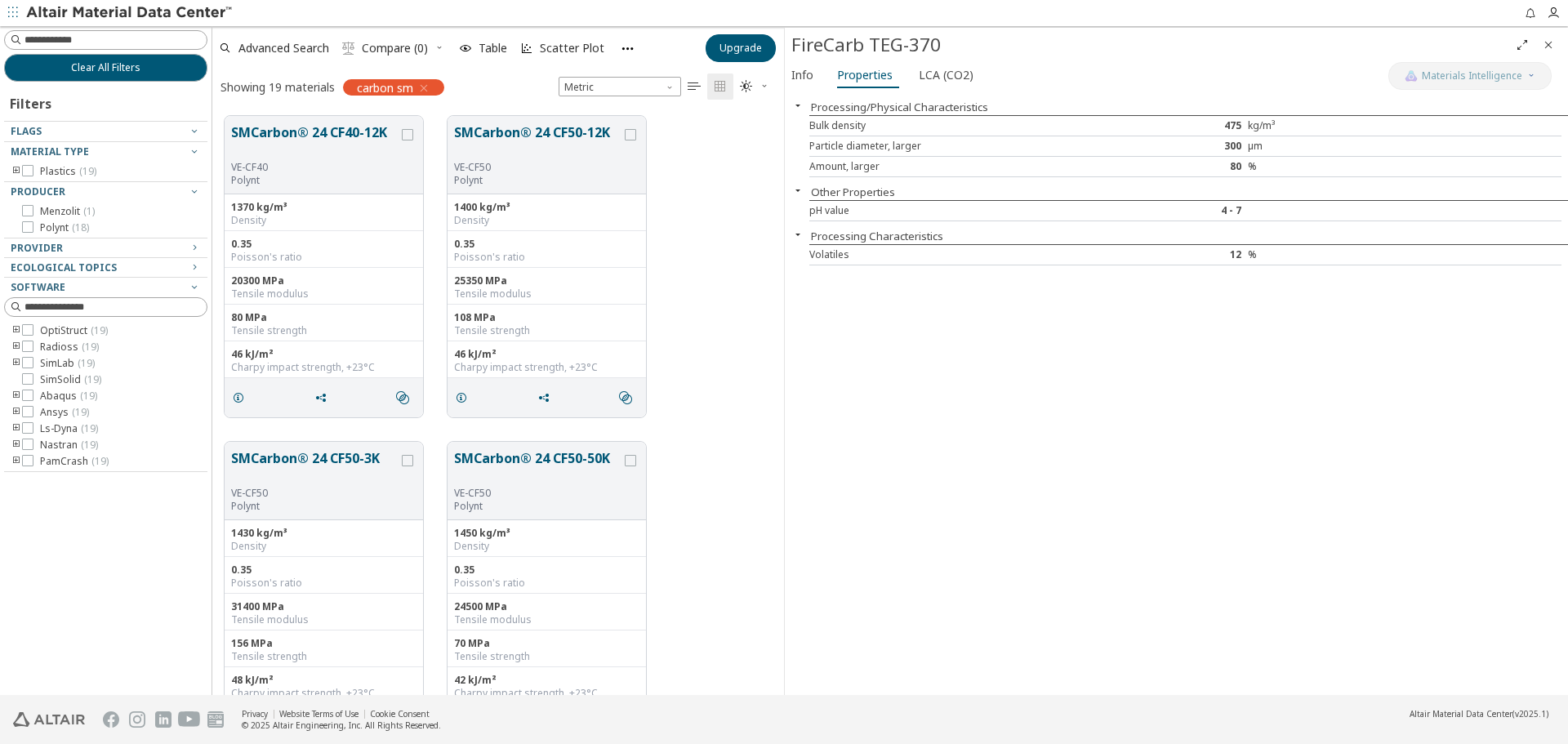
scroll to position [579, 560]
click at [307, 137] on button "SMCarbon® 24 CF40-12K" at bounding box center [314, 141] width 168 height 39
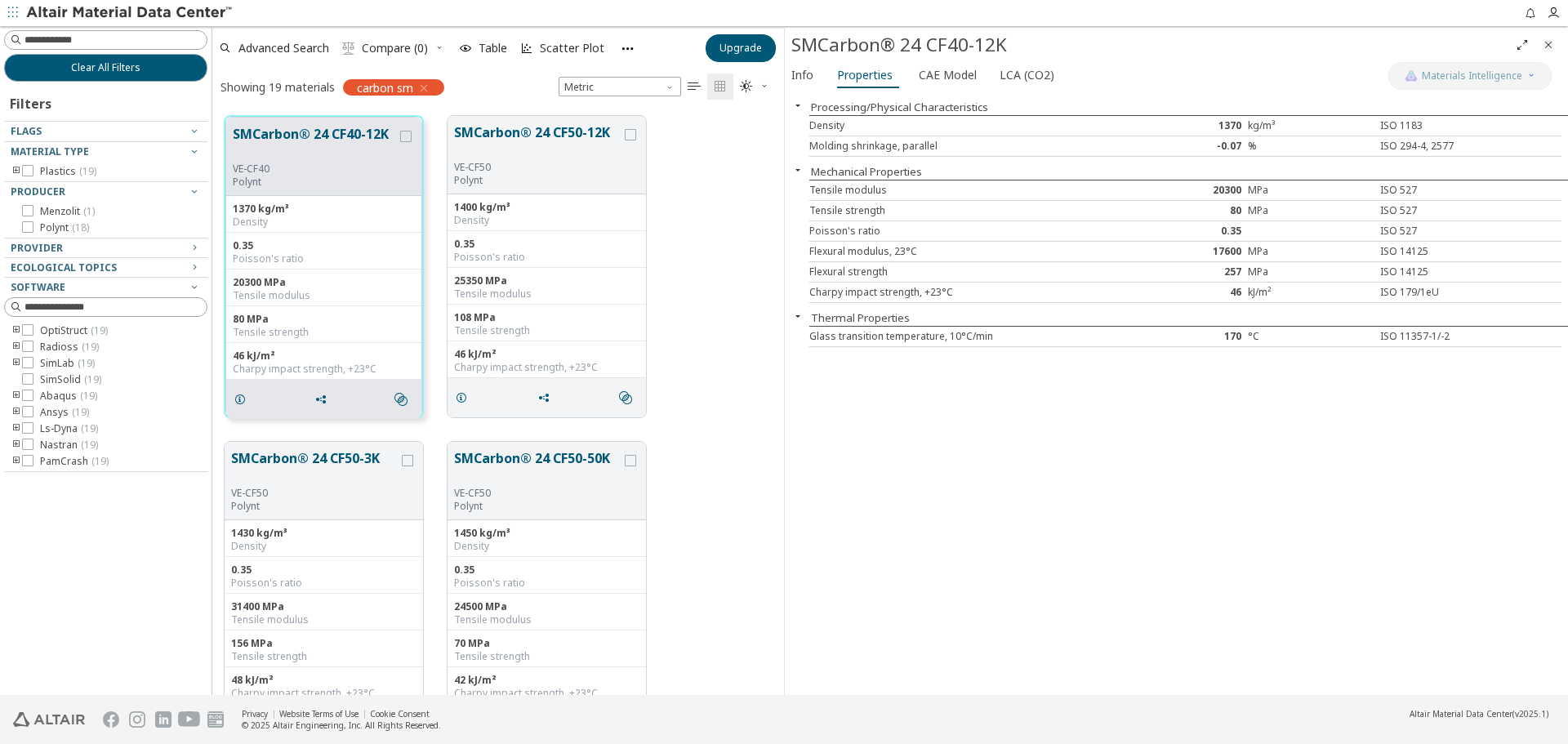
click at [1051, 587] on div "Processing/Physical Characteristics Density 1370 kg/m³ ISO 1183 Molding shrinka…" at bounding box center [1176, 394] width 784 height 603
click at [932, 73] on span "CAE Model" at bounding box center [948, 76] width 58 height 26
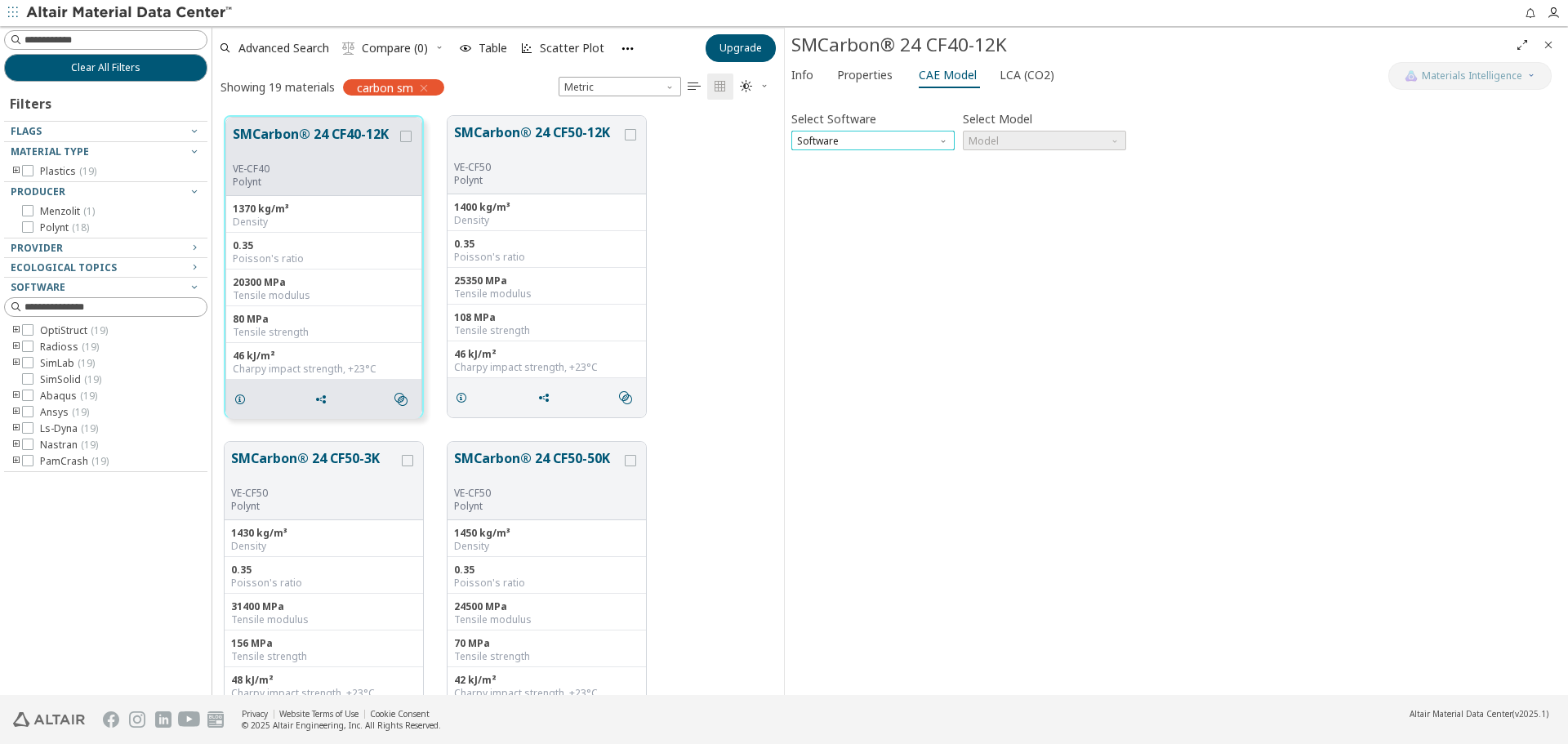
click at [921, 134] on span "Software" at bounding box center [873, 141] width 163 height 19
click at [876, 155] on span "OptiStruct" at bounding box center [872, 161] width 150 height 11
click at [984, 141] on span "Model" at bounding box center [1044, 141] width 163 height 19
click at [872, 73] on span "Properties" at bounding box center [864, 76] width 55 height 26
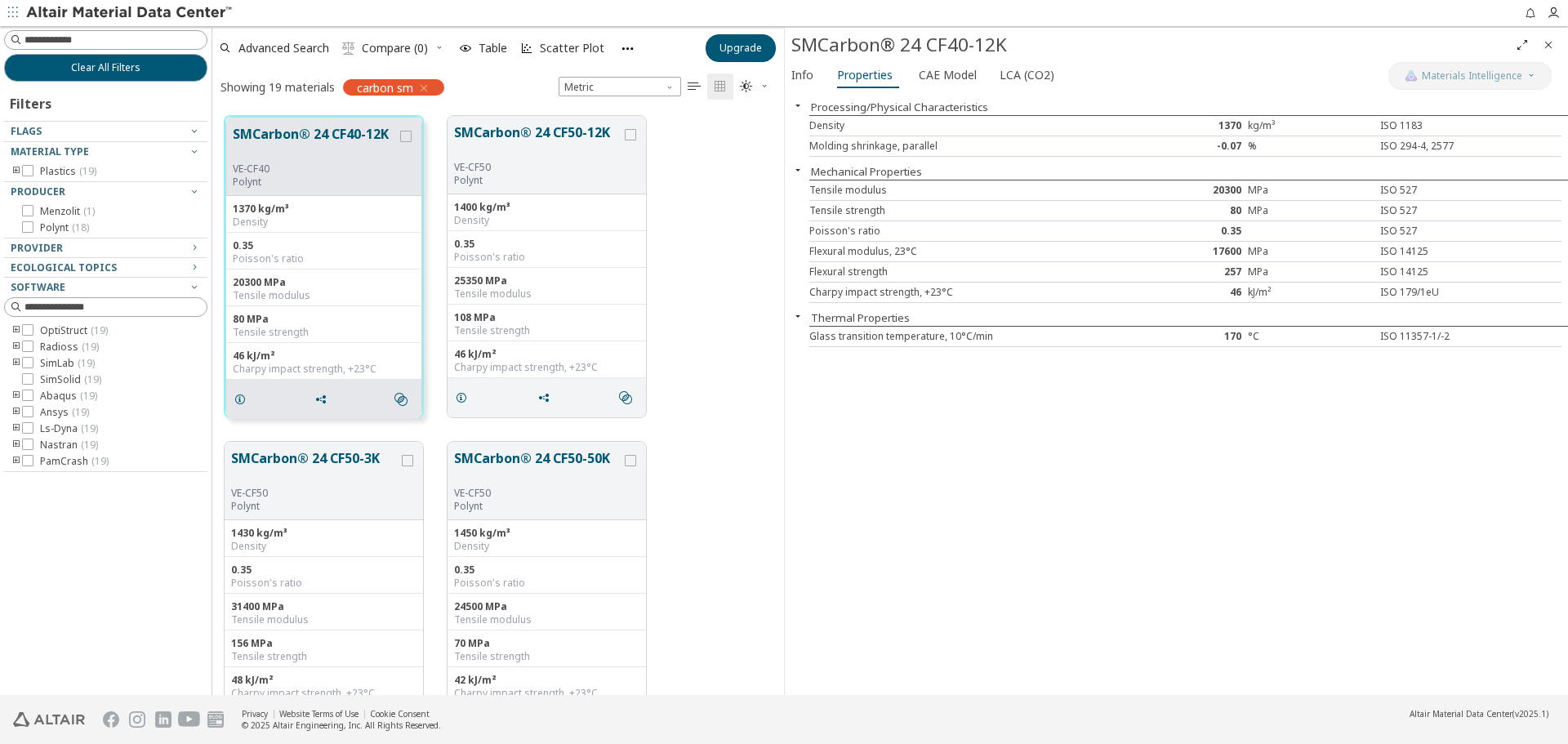
click at [1008, 593] on div "Processing/Physical Characteristics Density 1370 kg/m³ ISO 1183 Molding shrinka…" at bounding box center [1176, 394] width 784 height 603
click at [1043, 657] on div "Processing/Physical Characteristics Density 1370 kg/m³ ISO 1183 Molding shrinka…" at bounding box center [1176, 394] width 784 height 603
